Goal: Information Seeking & Learning: Learn about a topic

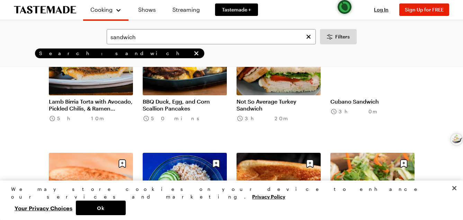
scroll to position [693, 0]
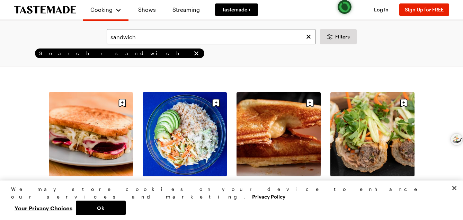
scroll to position [728, 0]
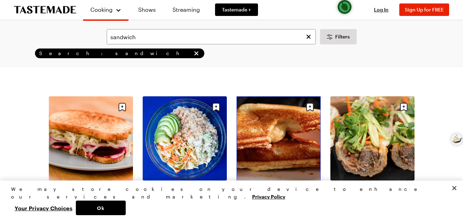
click at [278, 183] on link "3-Ingredient Grilled Cheese" at bounding box center [279, 186] width 84 height 7
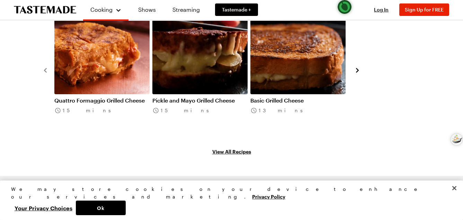
scroll to position [624, 0]
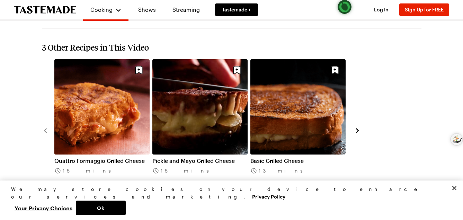
click at [100, 157] on link "Quattro Formaggio Grilled Cheese" at bounding box center [101, 160] width 95 height 7
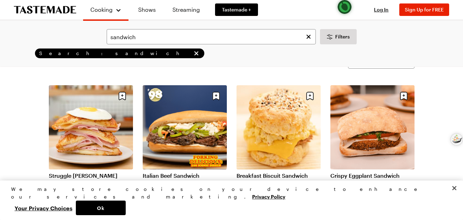
scroll to position [69, 0]
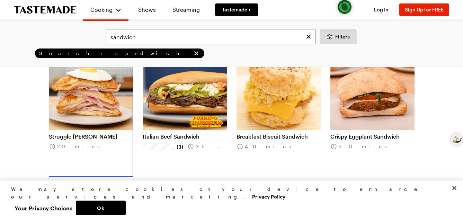
click at [95, 133] on link "Struggle [PERSON_NAME]" at bounding box center [91, 136] width 84 height 7
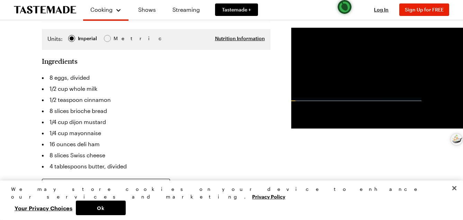
scroll to position [173, 0]
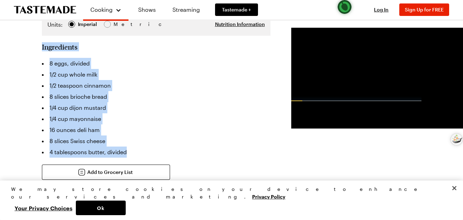
drag, startPoint x: 134, startPoint y: 145, endPoint x: 35, endPoint y: 38, distance: 145.4
drag, startPoint x: 35, startPoint y: 38, endPoint x: 144, endPoint y: 55, distance: 109.4
click at [144, 58] on li "8 eggs, divided" at bounding box center [156, 63] width 229 height 11
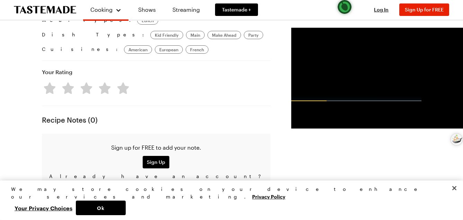
scroll to position [520, 0]
